Goal: Find specific page/section: Find specific page/section

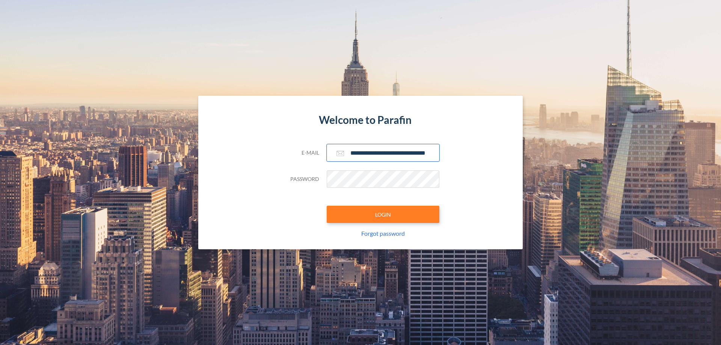
type input "**********"
click at [383, 214] on button "LOGIN" at bounding box center [383, 214] width 113 height 17
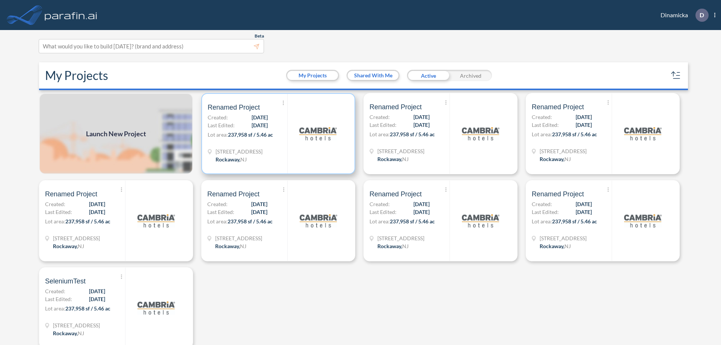
scroll to position [2, 0]
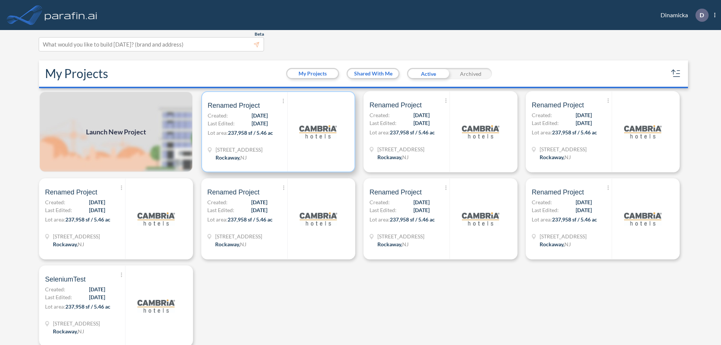
click at [277, 132] on p "Lot area: 237,958 sf / 5.46 ac" at bounding box center [248, 134] width 80 height 11
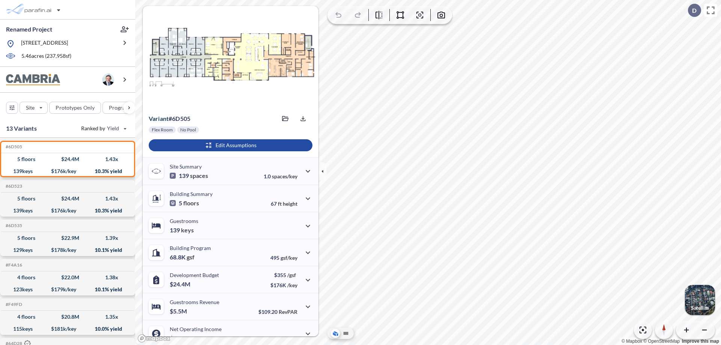
scroll to position [38, 0]
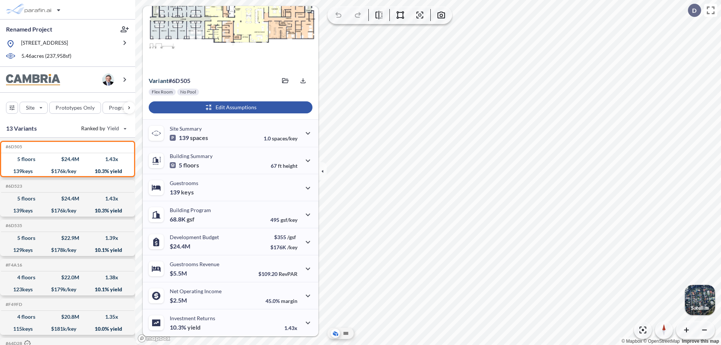
click at [229, 107] on div "button" at bounding box center [231, 107] width 164 height 12
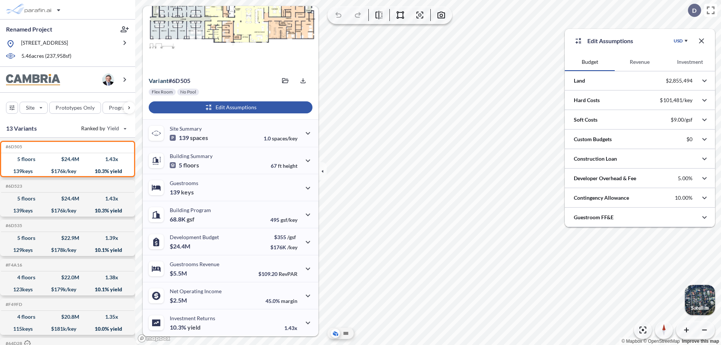
click at [640, 62] on button "Revenue" at bounding box center [640, 62] width 50 height 18
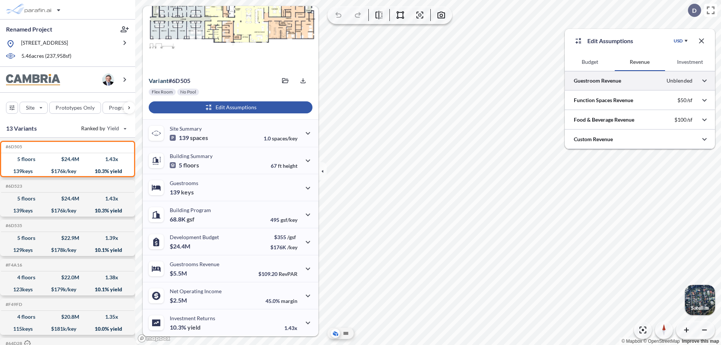
click at [640, 81] on div at bounding box center [640, 80] width 150 height 19
